Goal: Check status: Check status

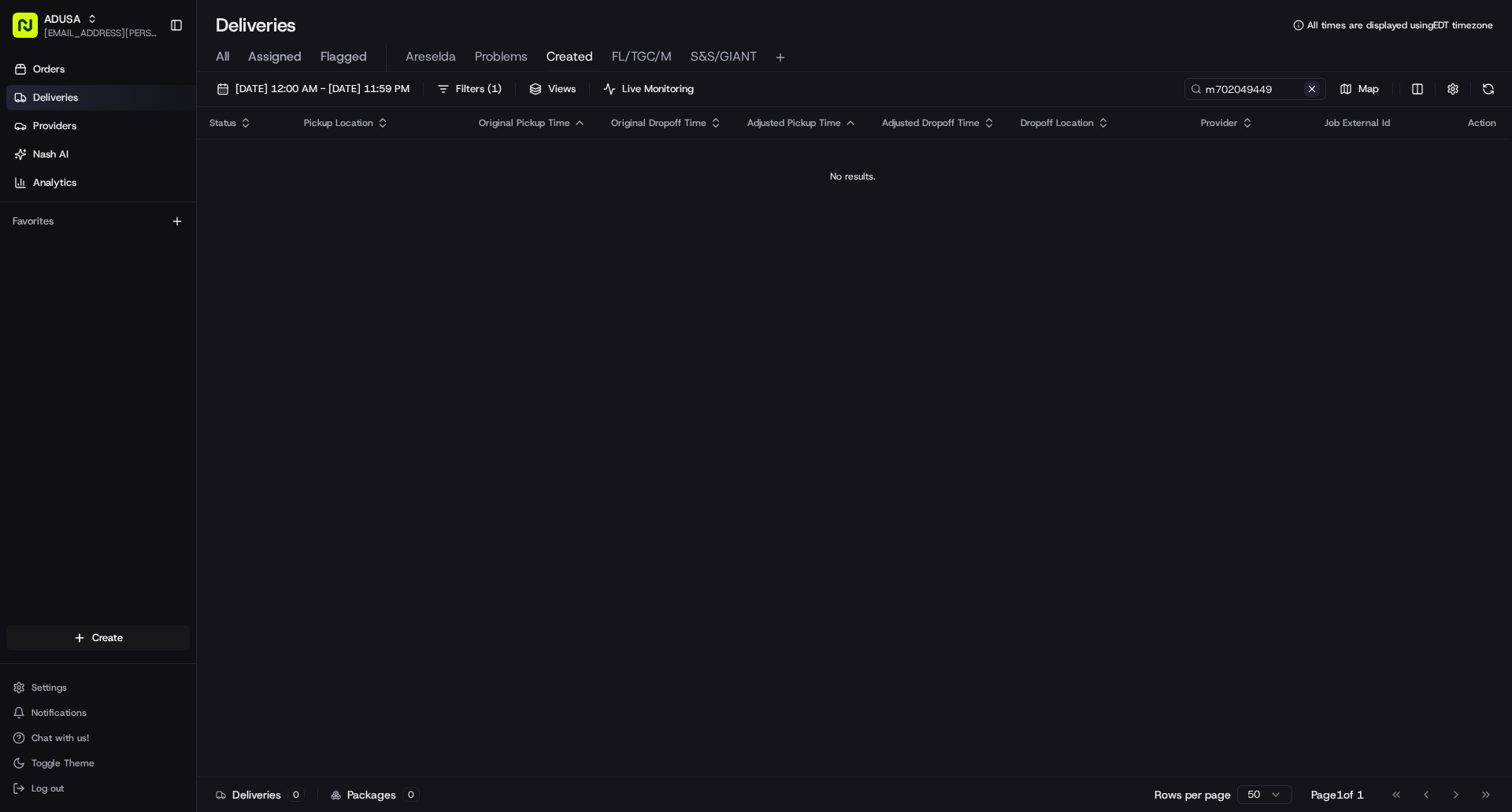
click at [1309, 92] on button at bounding box center [1312, 88] width 15 height 15
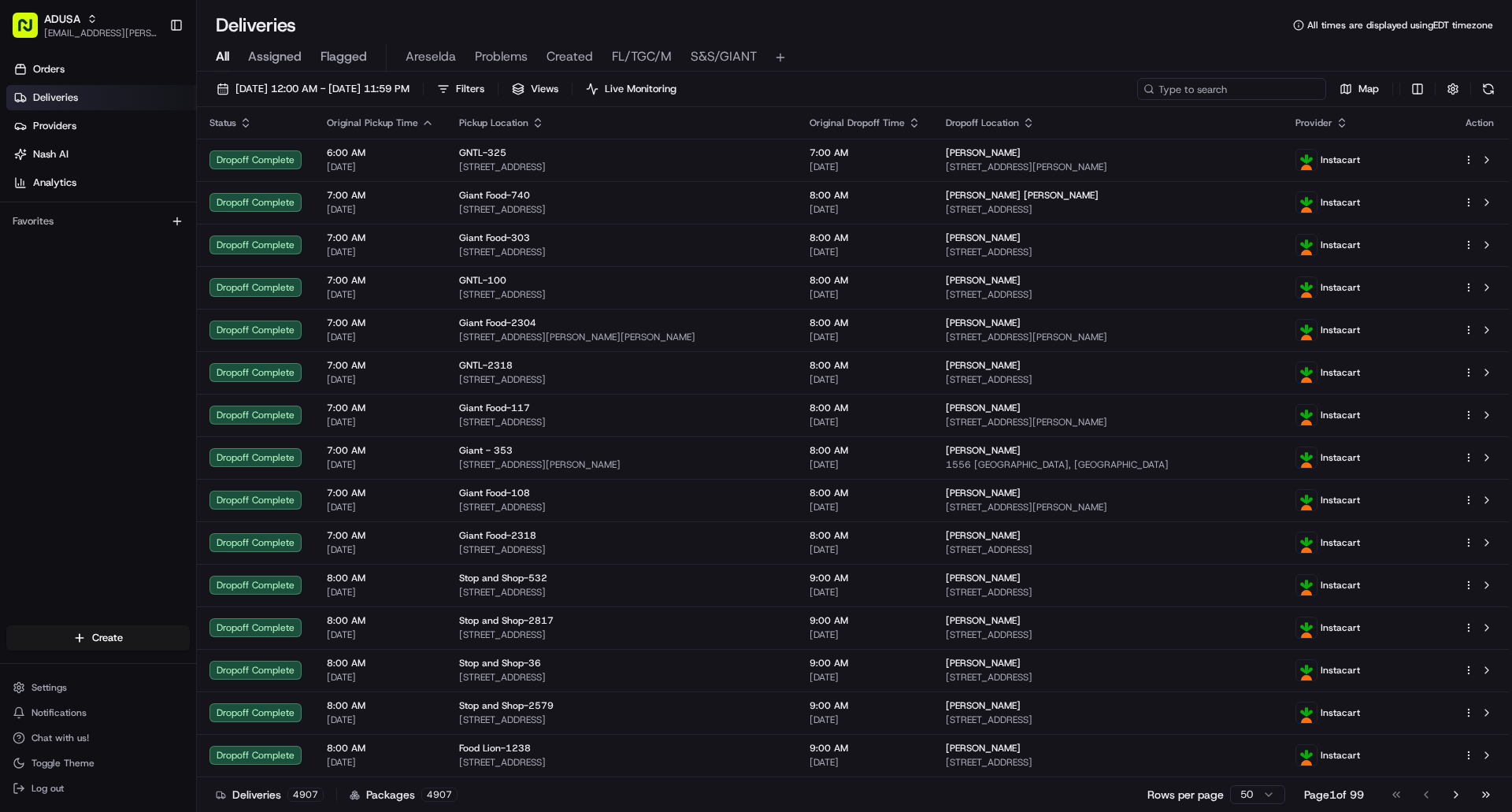
paste input "m707779305"
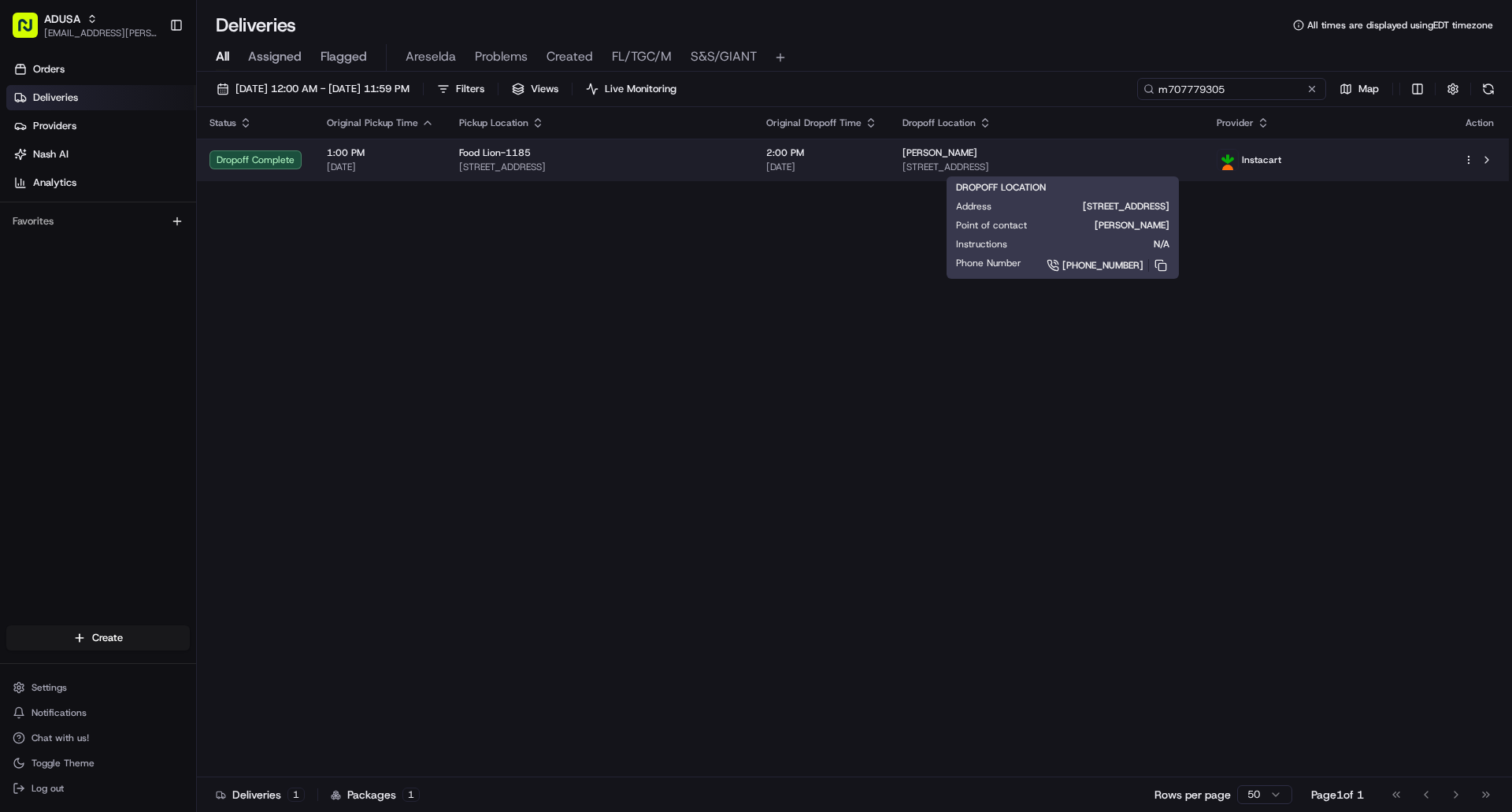
type input "m707779305"
click at [1169, 164] on span "[STREET_ADDRESS]" at bounding box center [1047, 167] width 289 height 13
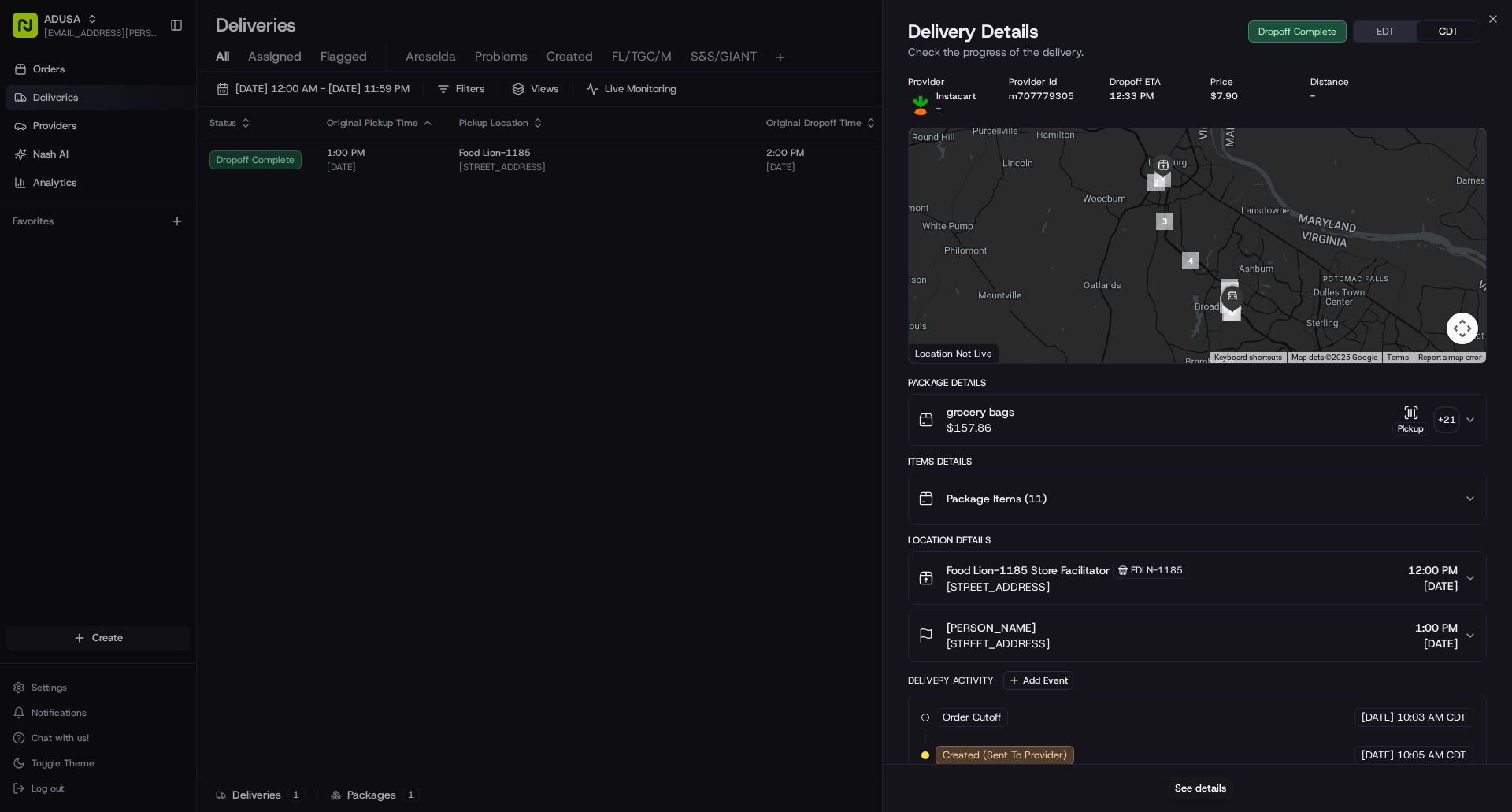
click at [1388, 32] on button "EDT" at bounding box center [1385, 31] width 63 height 20
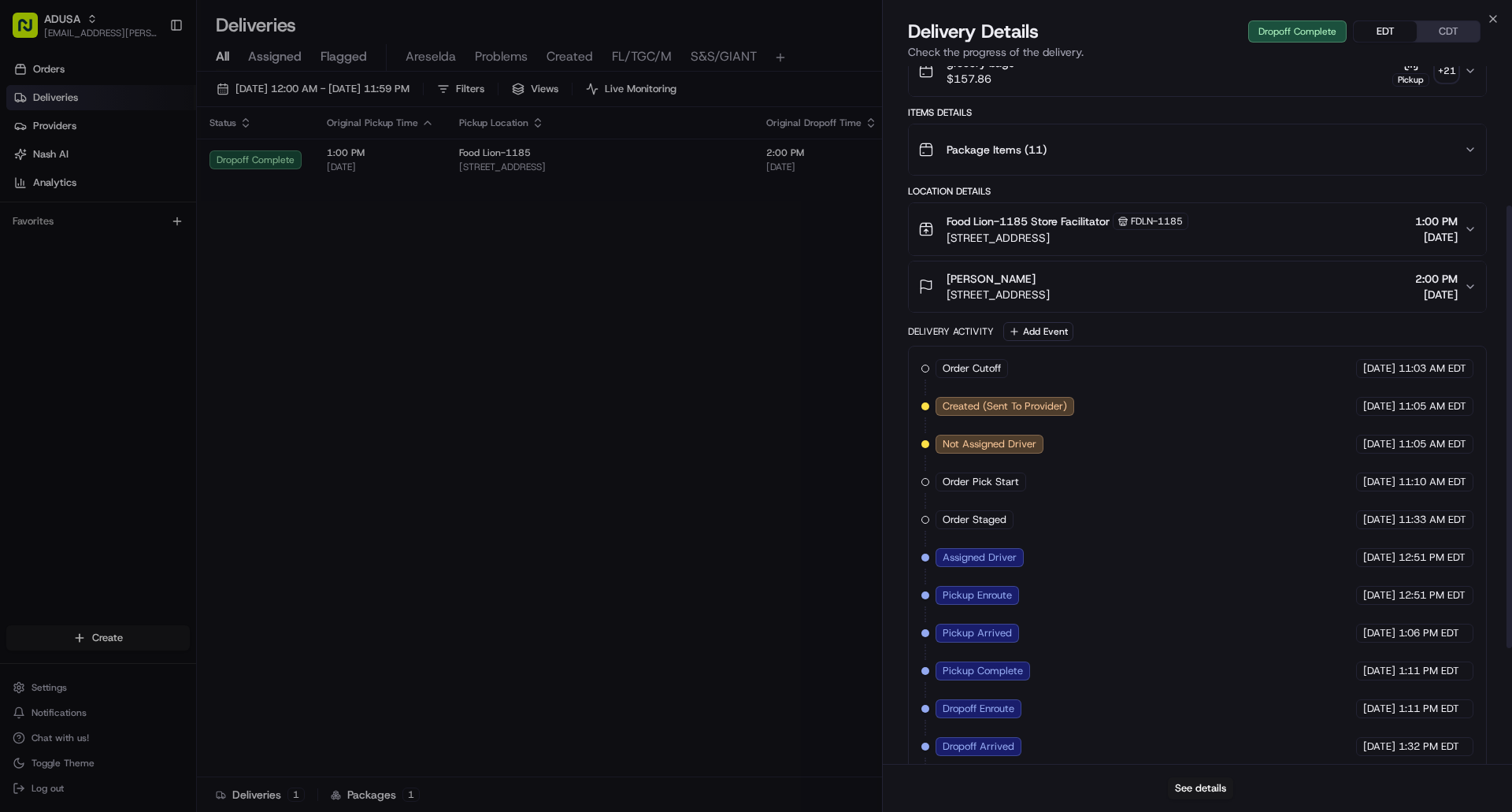
scroll to position [394, 0]
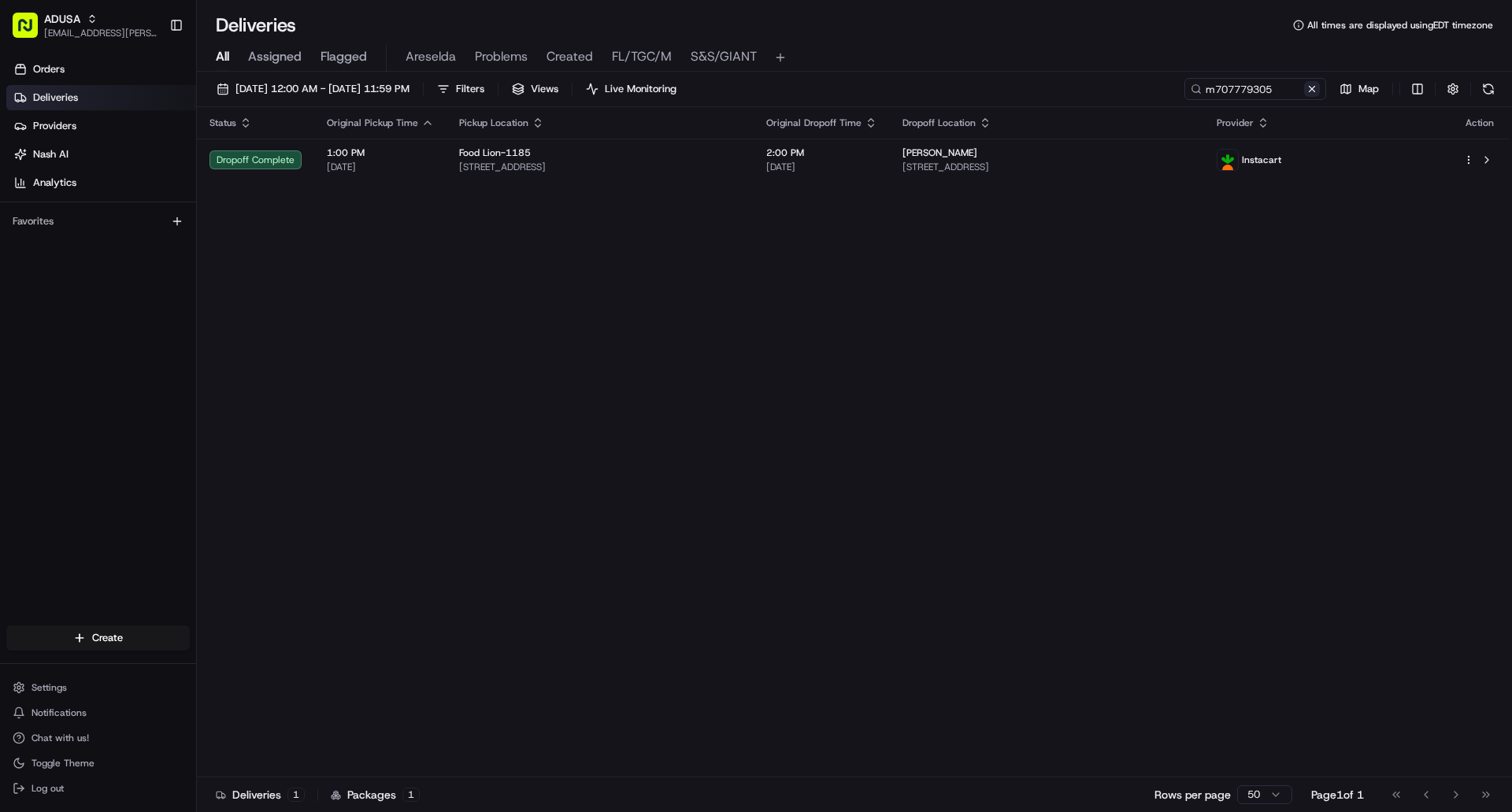
click at [1311, 88] on button at bounding box center [1312, 88] width 15 height 15
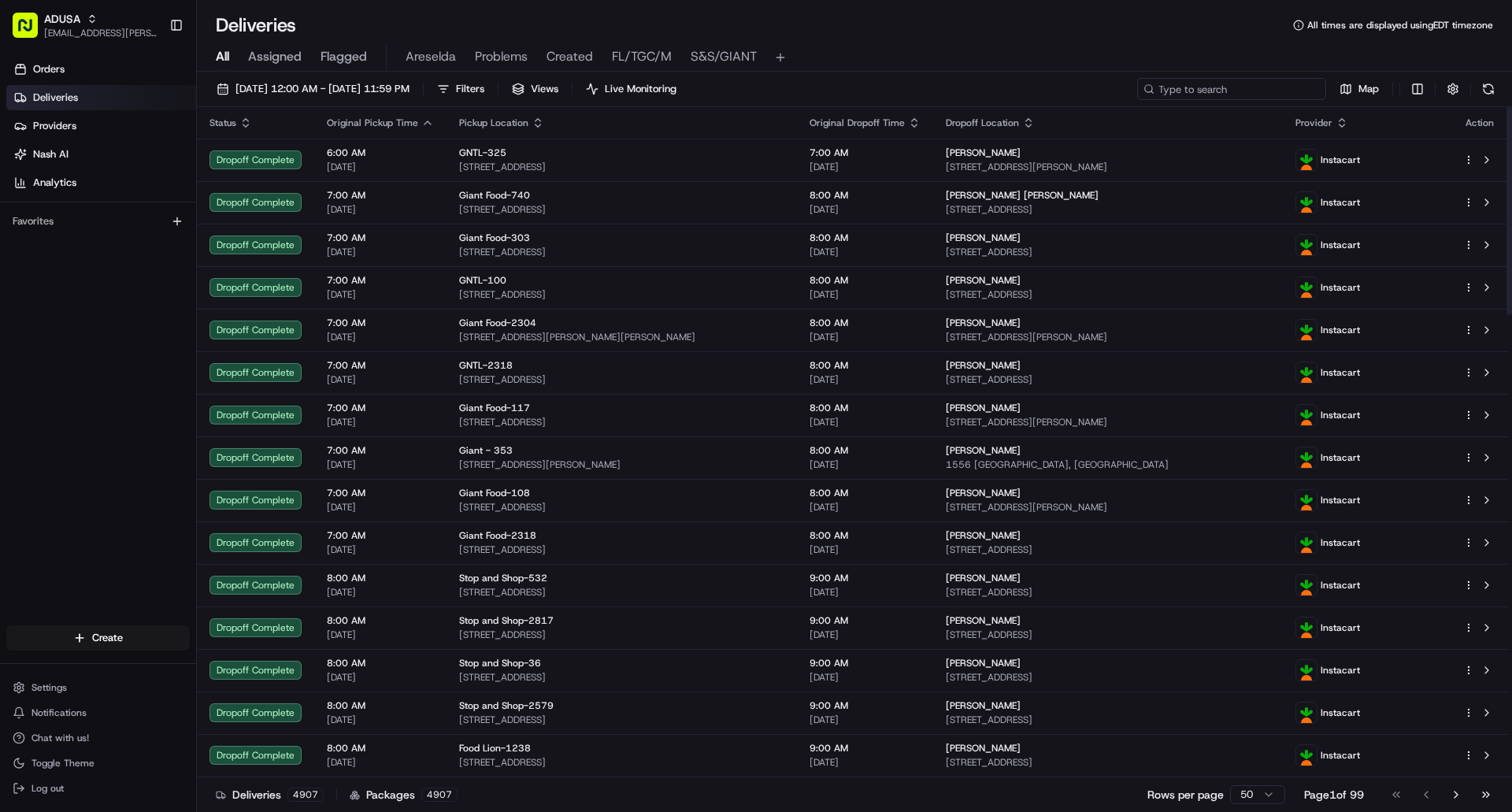
click at [1216, 90] on input at bounding box center [1232, 89] width 189 height 22
paste input "m708800962"
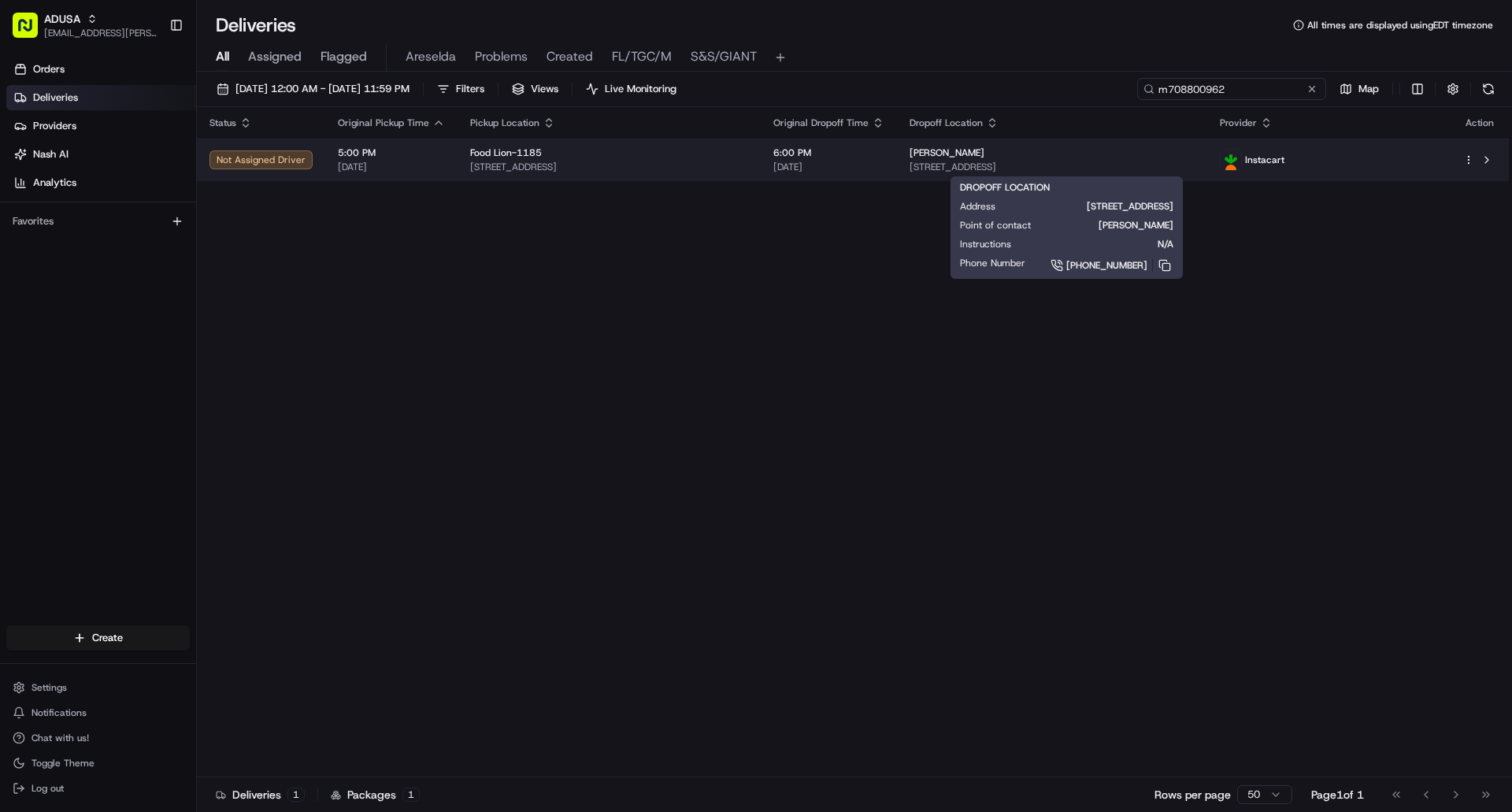
type input "m708800962"
click at [1148, 156] on div "Kevin Webb" at bounding box center [1051, 153] width 284 height 13
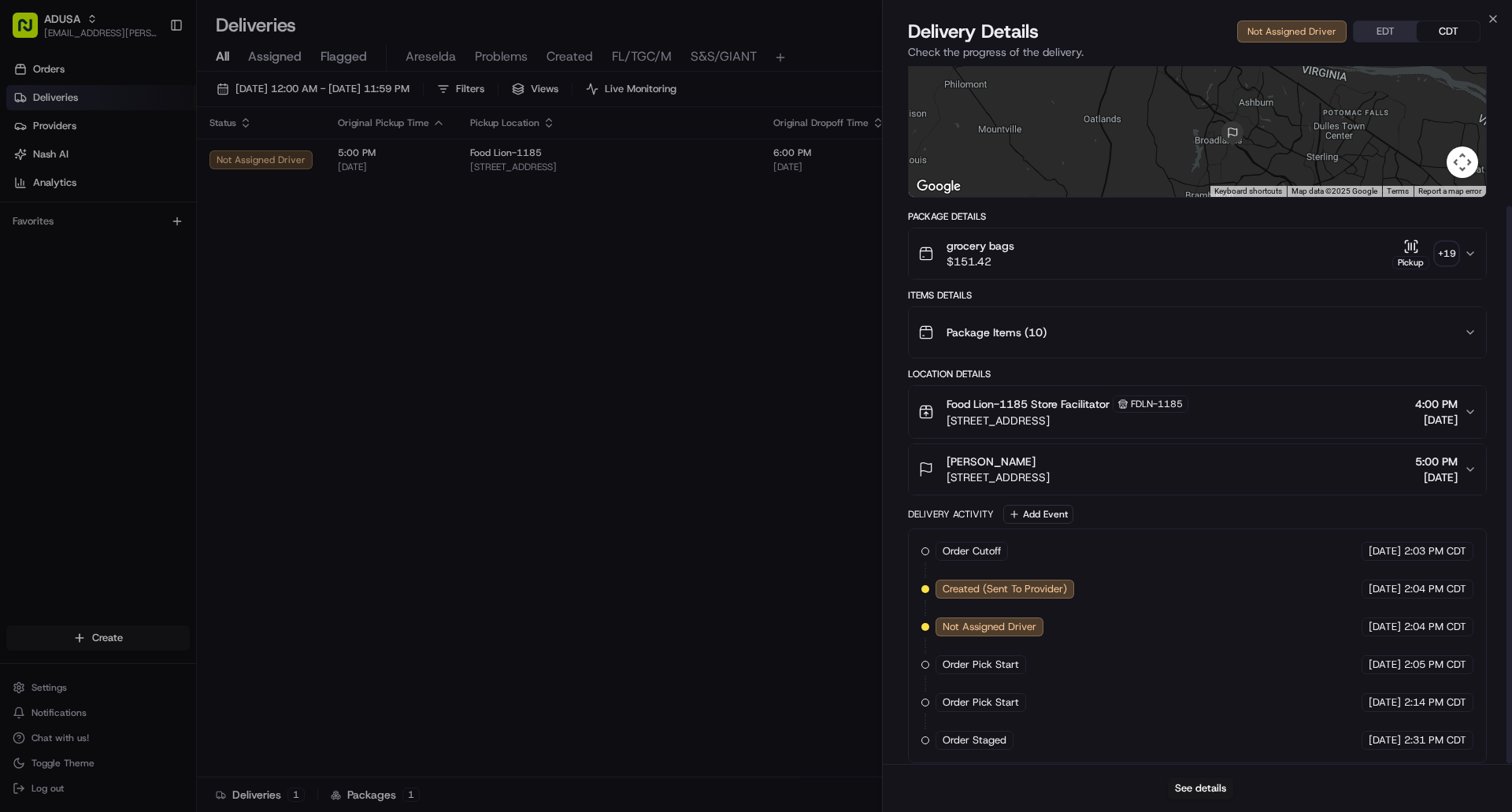
scroll to position [175, 0]
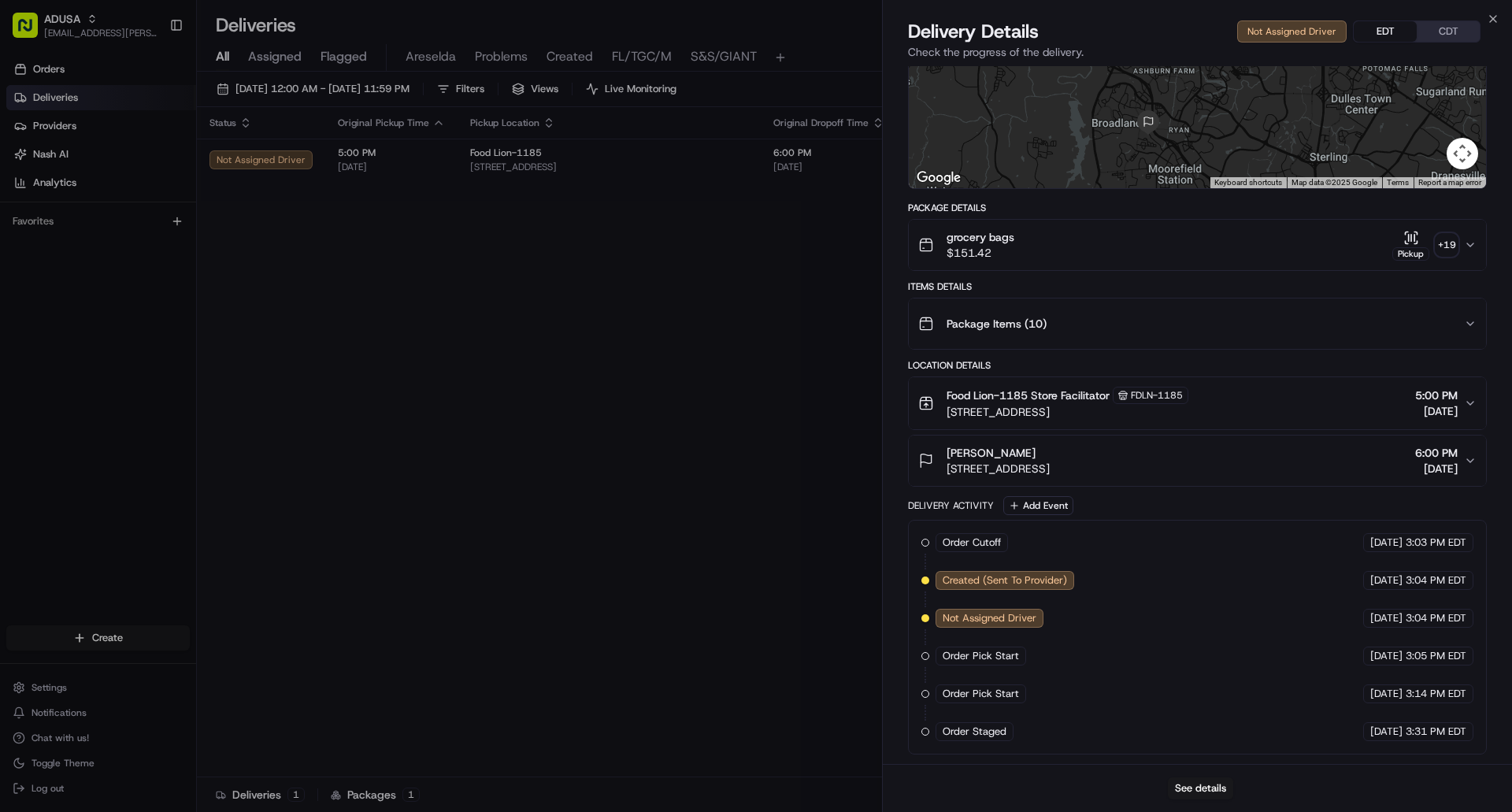
click at [1378, 29] on button "EDT" at bounding box center [1385, 31] width 63 height 20
click at [1497, 16] on icon "button" at bounding box center [1494, 19] width 13 height 13
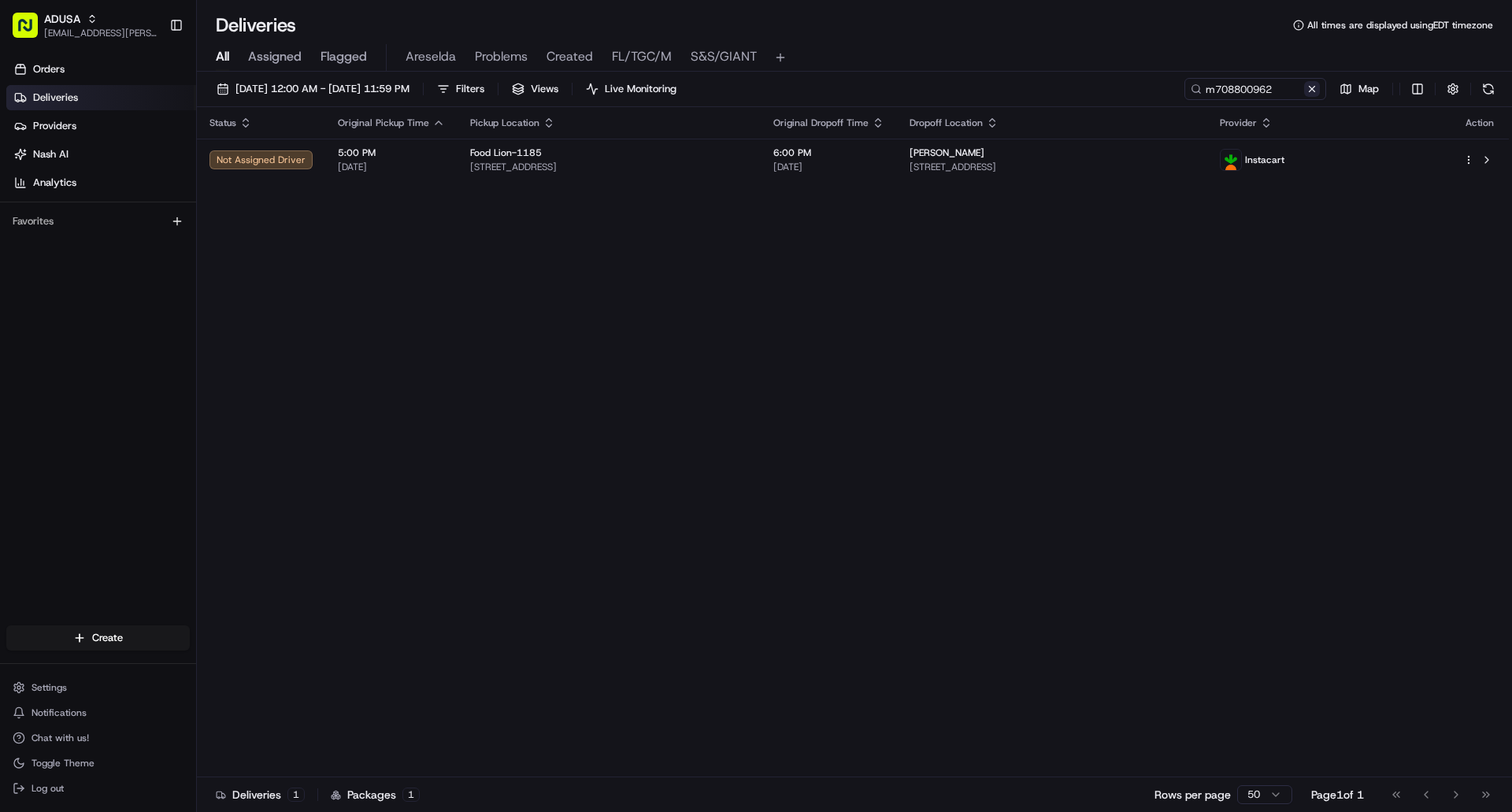
click at [1314, 91] on button at bounding box center [1312, 88] width 15 height 15
